Goal: Task Accomplishment & Management: Manage account settings

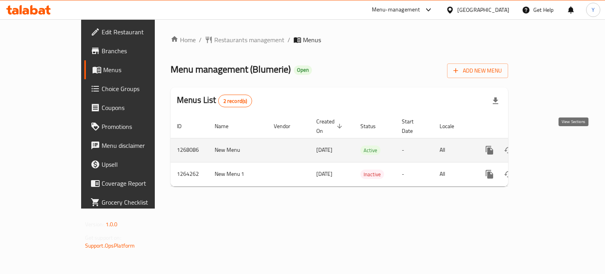
click at [550, 147] on icon "enhanced table" at bounding box center [546, 150] width 7 height 7
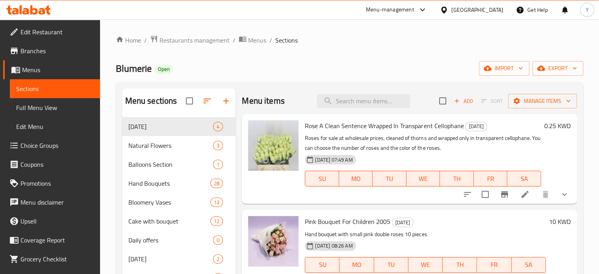
click at [312, 63] on div "Blumerie Open import export" at bounding box center [350, 68] width 468 height 15
click at [495, 199] on button "Branch-specific-item" at bounding box center [504, 194] width 19 height 19
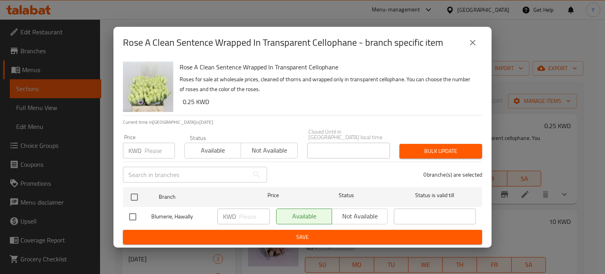
click at [494, 199] on div "Rose A Clean Sentence Wrapped In Transparent Cellophane - branch specific item …" at bounding box center [302, 137] width 605 height 274
click at [474, 47] on icon "close" at bounding box center [472, 42] width 9 height 9
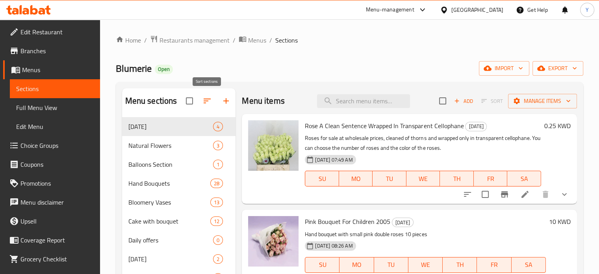
click at [208, 101] on icon "button" at bounding box center [207, 100] width 9 height 9
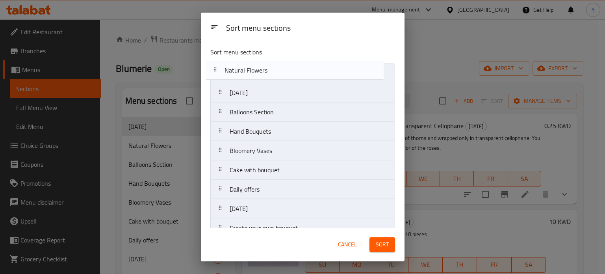
drag, startPoint x: 260, startPoint y: 93, endPoint x: 254, endPoint y: 66, distance: 27.5
click at [254, 66] on nav "Father's Day Natural Flowers Balloons Section Hand Bouquets Bloomery Vases Cake…" at bounding box center [302, 160] width 185 height 194
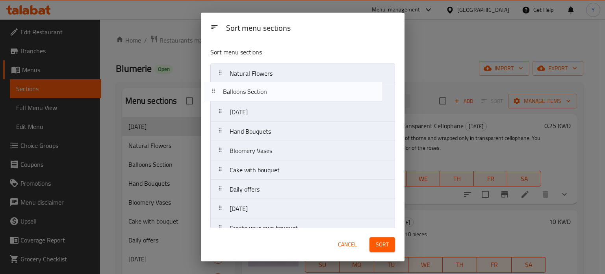
drag, startPoint x: 279, startPoint y: 110, endPoint x: 272, endPoint y: 93, distance: 19.1
click at [272, 88] on nav "Natural Flowers Father's Day Balloons Section Hand Bouquets Bloomery Vases Cake…" at bounding box center [302, 160] width 185 height 194
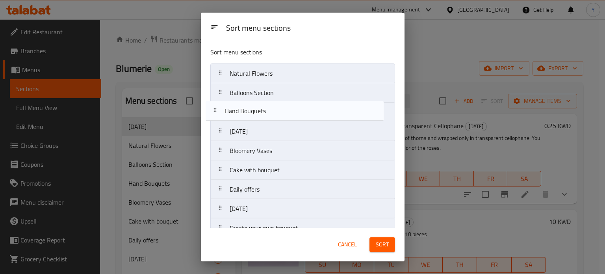
drag, startPoint x: 276, startPoint y: 129, endPoint x: 271, endPoint y: 108, distance: 22.0
click at [271, 108] on nav "Natural Flowers Balloons Section Father's Day Hand Bouquets Bloomery Vases Cake…" at bounding box center [302, 160] width 185 height 194
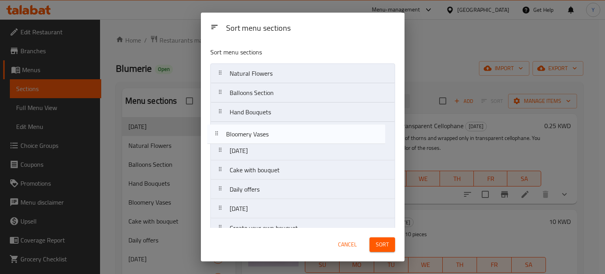
drag, startPoint x: 281, startPoint y: 152, endPoint x: 277, endPoint y: 134, distance: 18.5
click at [277, 134] on nav "Natural Flowers Balloons Section Hand Bouquets Father's Day Bloomery Vases Cake…" at bounding box center [302, 160] width 185 height 194
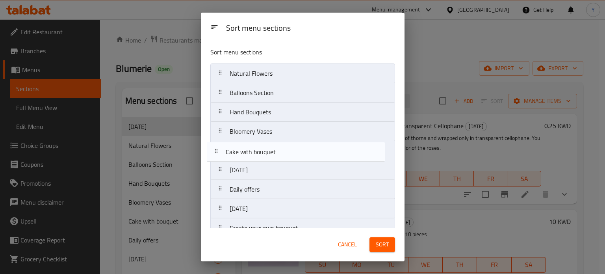
drag, startPoint x: 283, startPoint y: 165, endPoint x: 278, endPoint y: 147, distance: 18.0
click at [279, 147] on nav "Natural Flowers Balloons Section Hand Bouquets Bloomery Vases Father's Day Cake…" at bounding box center [302, 160] width 185 height 194
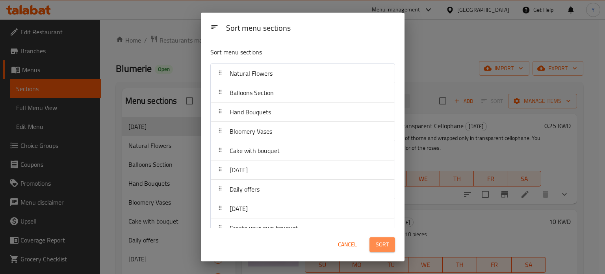
click at [375, 245] on button "Sort" at bounding box center [383, 244] width 26 height 15
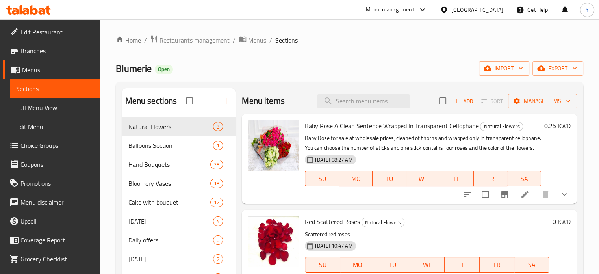
click at [326, 58] on div "Home / Restaurants management / Menus / Sections Blumerie Open import export Me…" at bounding box center [350, 201] width 468 height 333
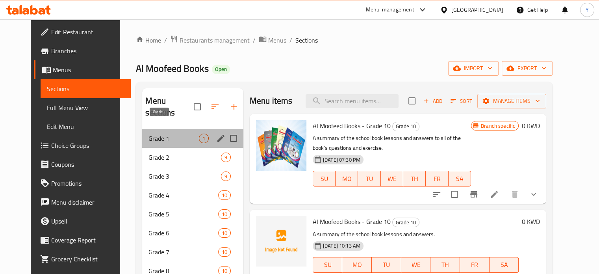
click at [164, 134] on span "Grade 1" at bounding box center [174, 138] width 50 height 9
